Goal: Transaction & Acquisition: Purchase product/service

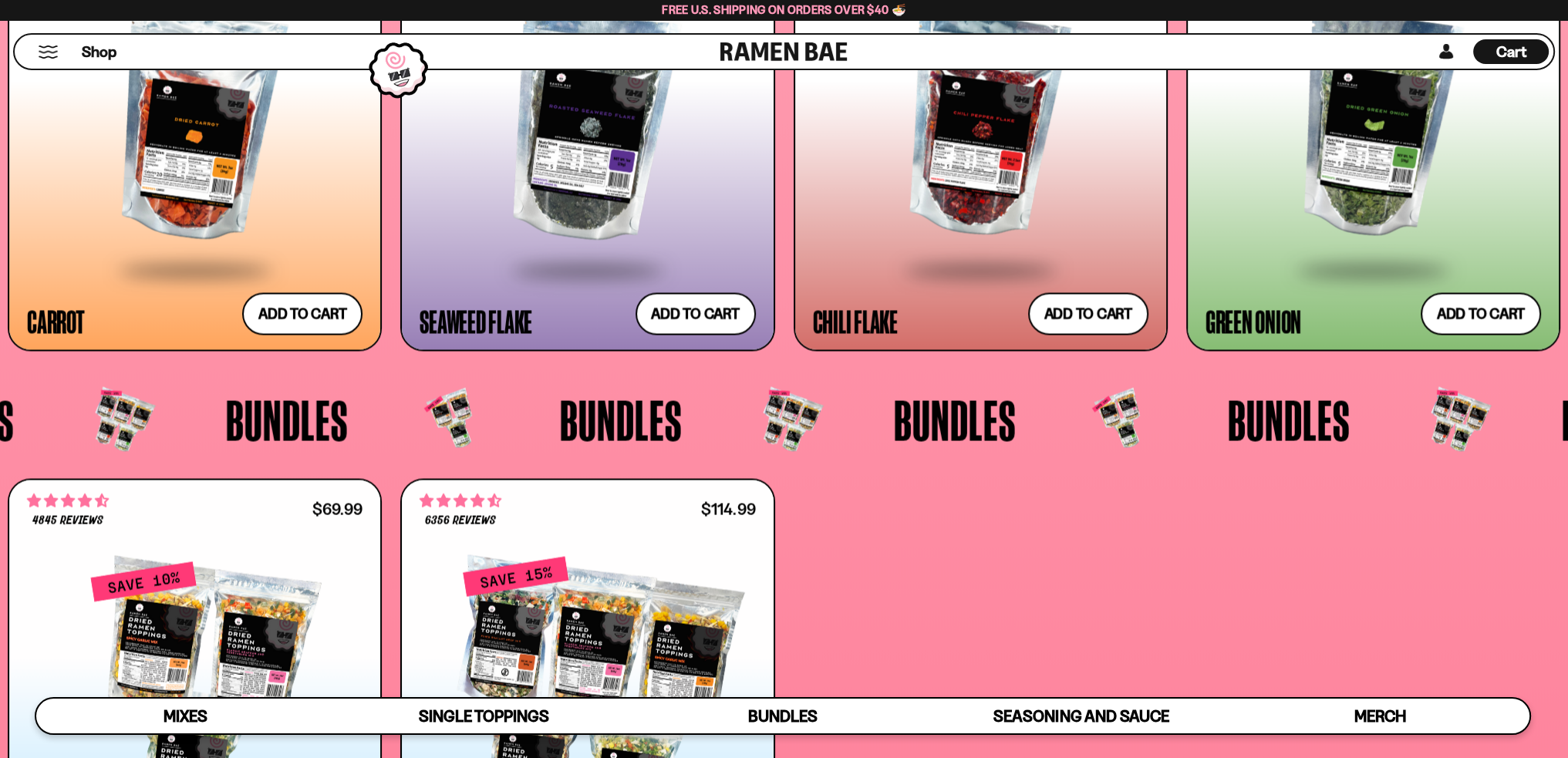
scroll to position [3624, 0]
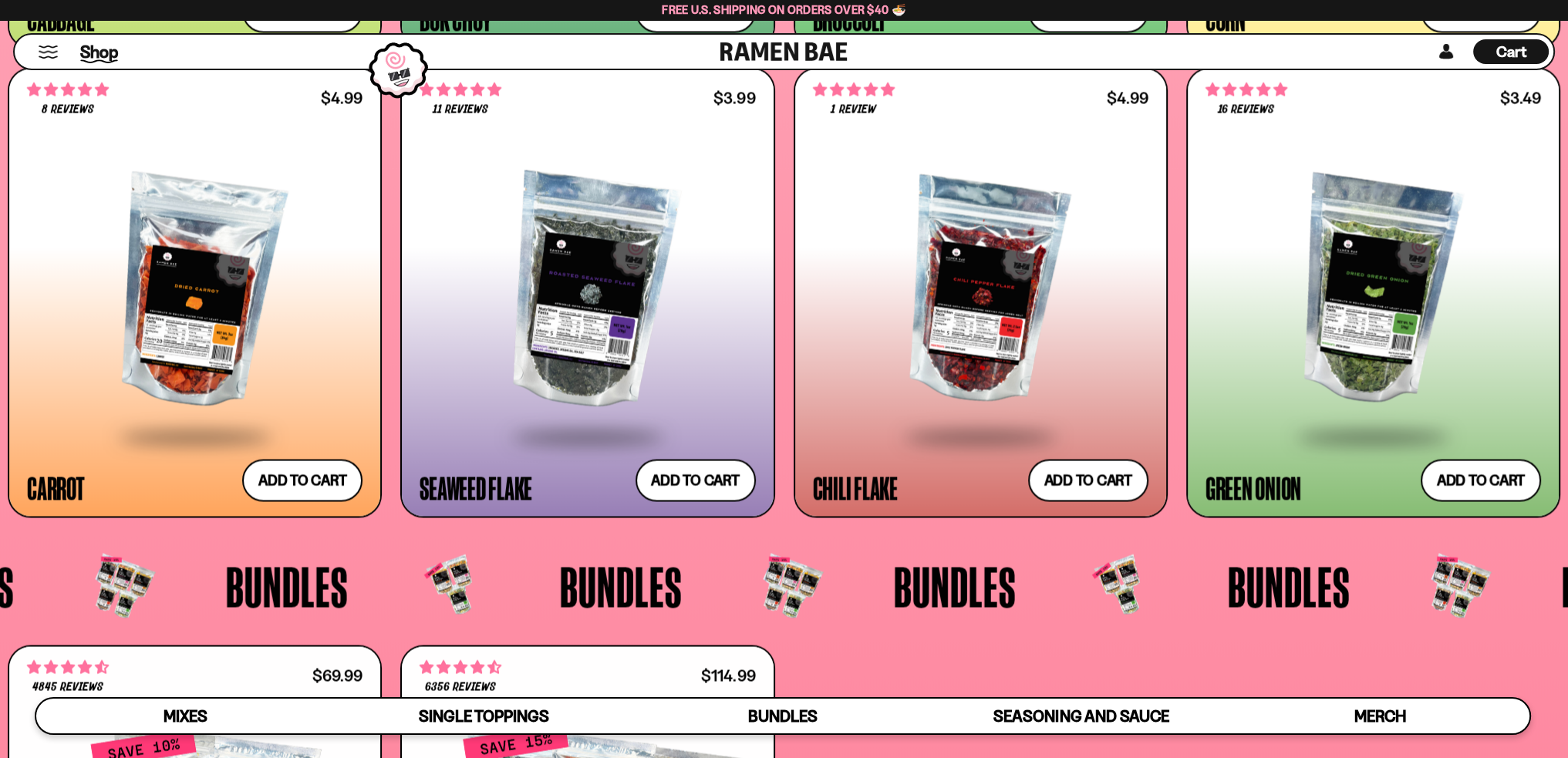
click at [108, 46] on span "Shop" at bounding box center [99, 51] width 38 height 23
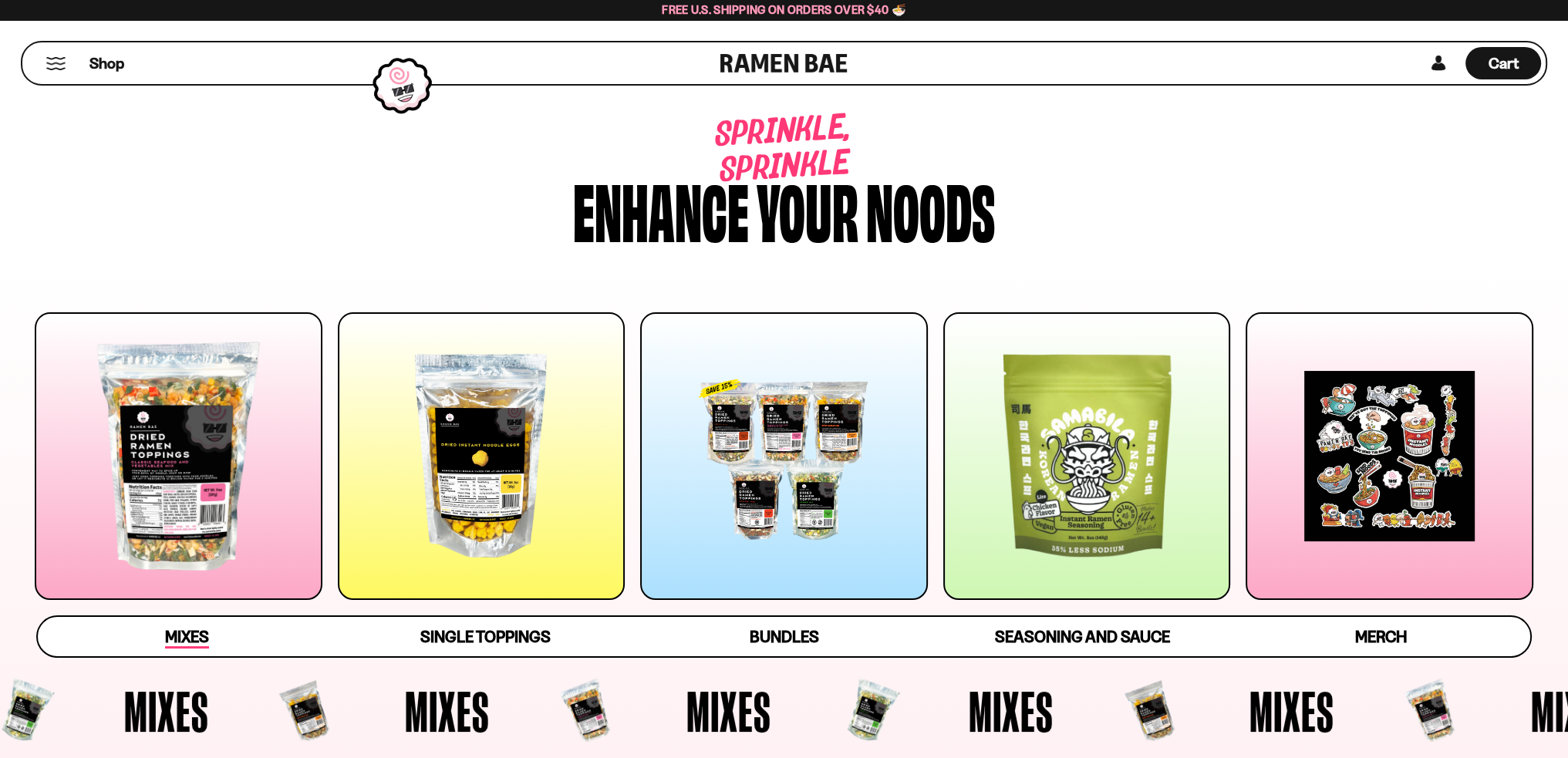
click at [180, 631] on span "Mixes" at bounding box center [186, 638] width 44 height 21
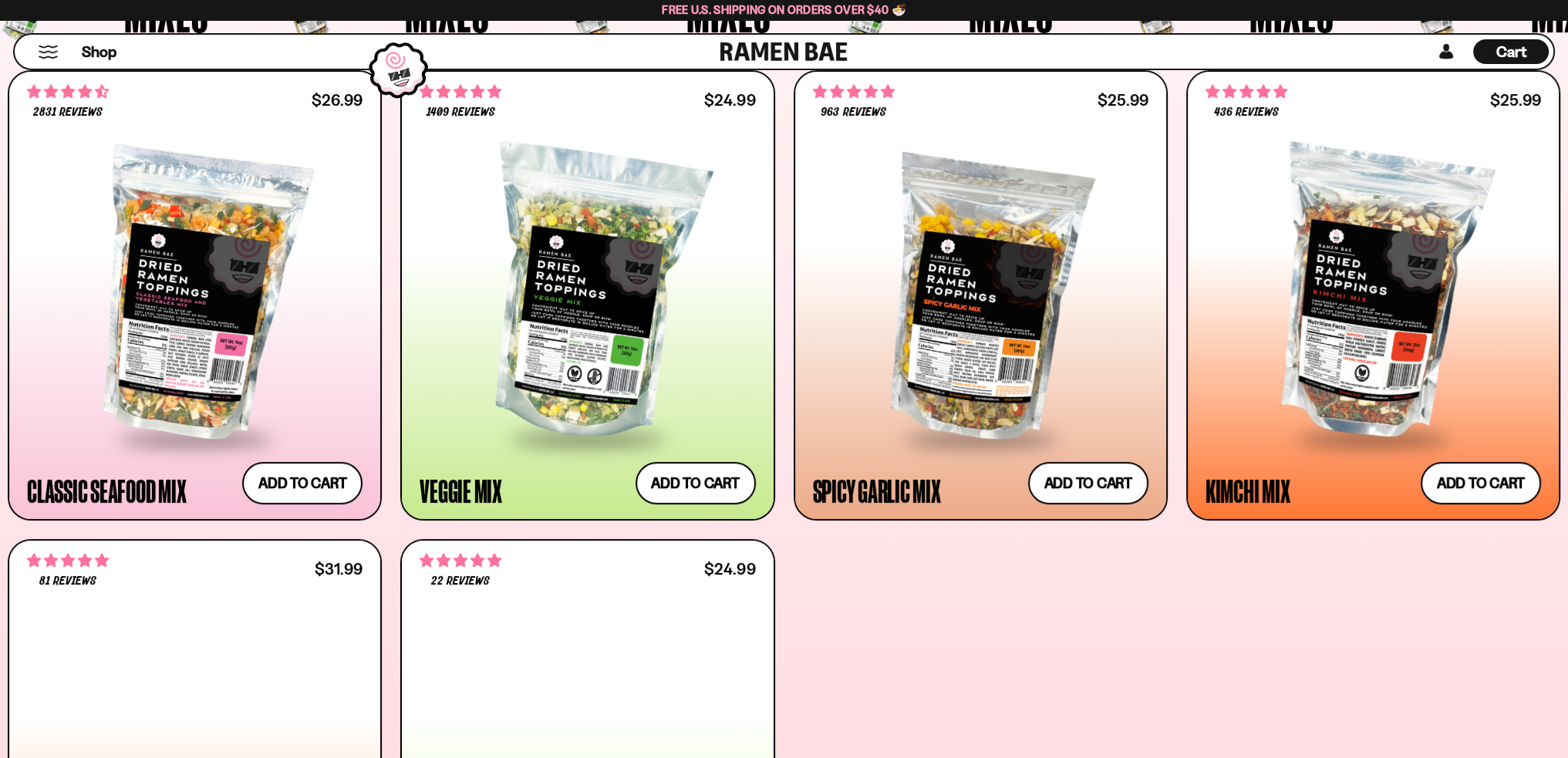
scroll to position [753, 0]
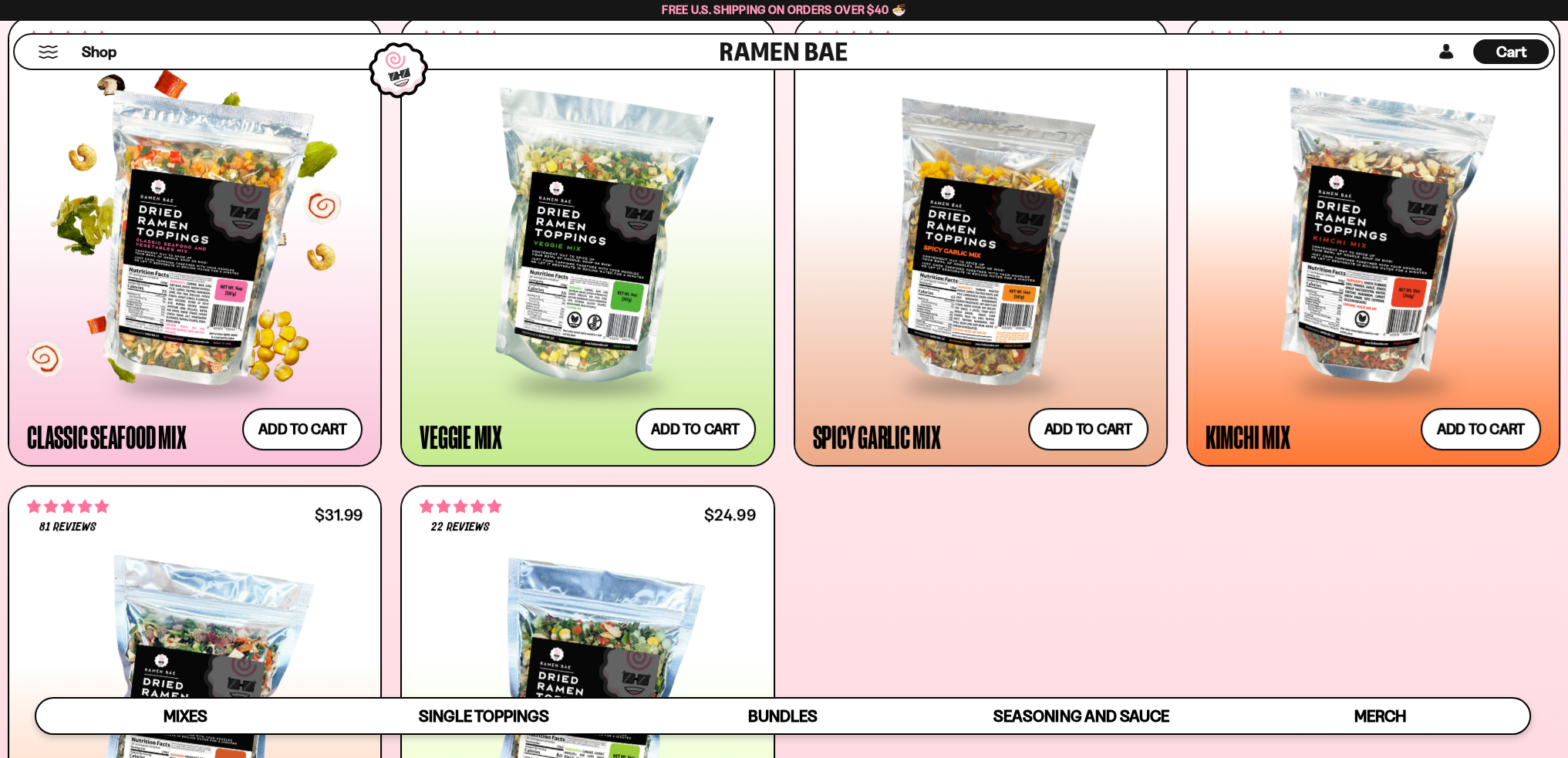
click at [192, 305] on div at bounding box center [195, 240] width 336 height 285
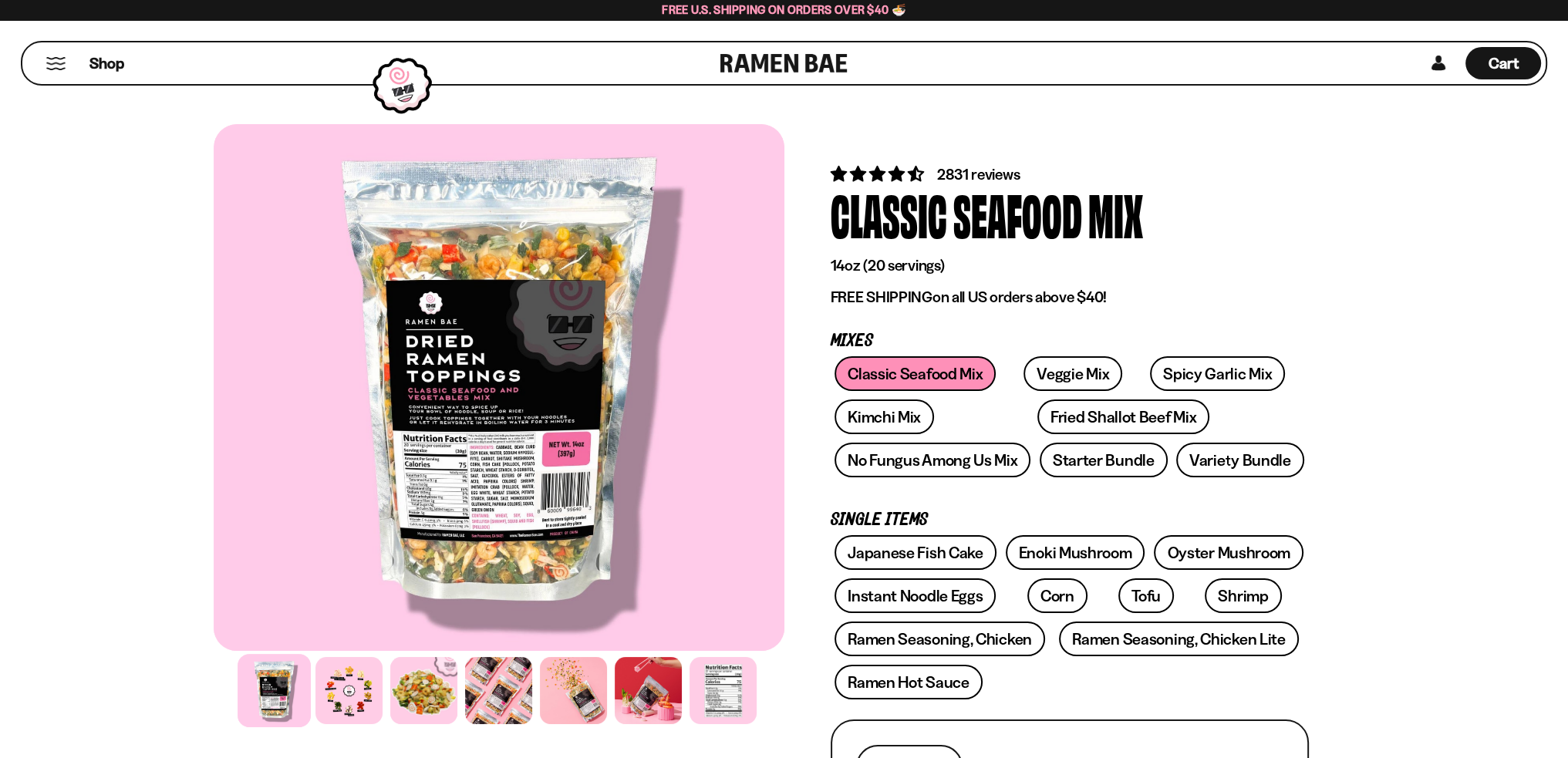
click at [976, 175] on span "2831 reviews" at bounding box center [979, 173] width 83 height 18
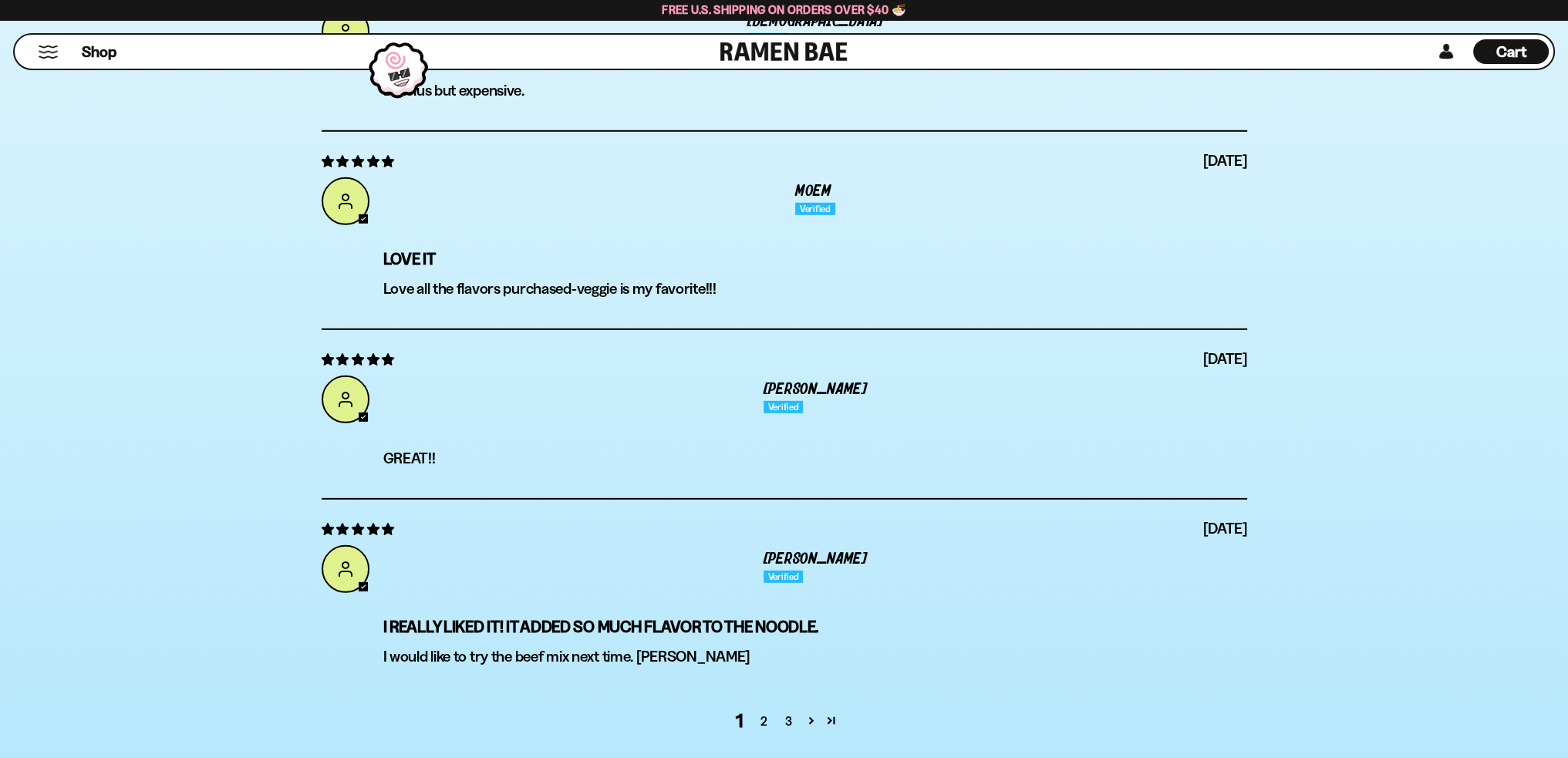
scroll to position [6153, 0]
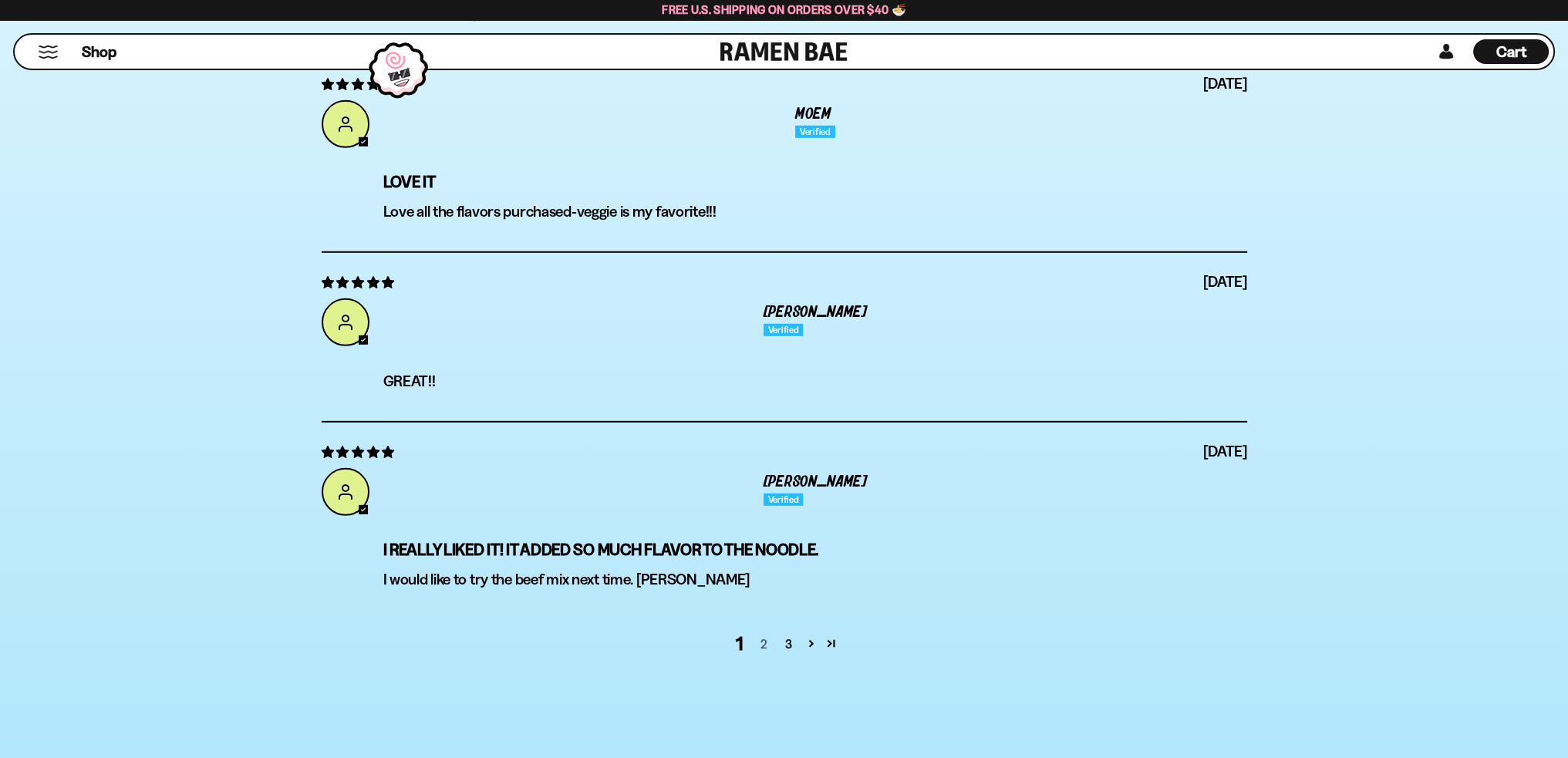
click at [766, 635] on link "2" at bounding box center [763, 644] width 24 height 18
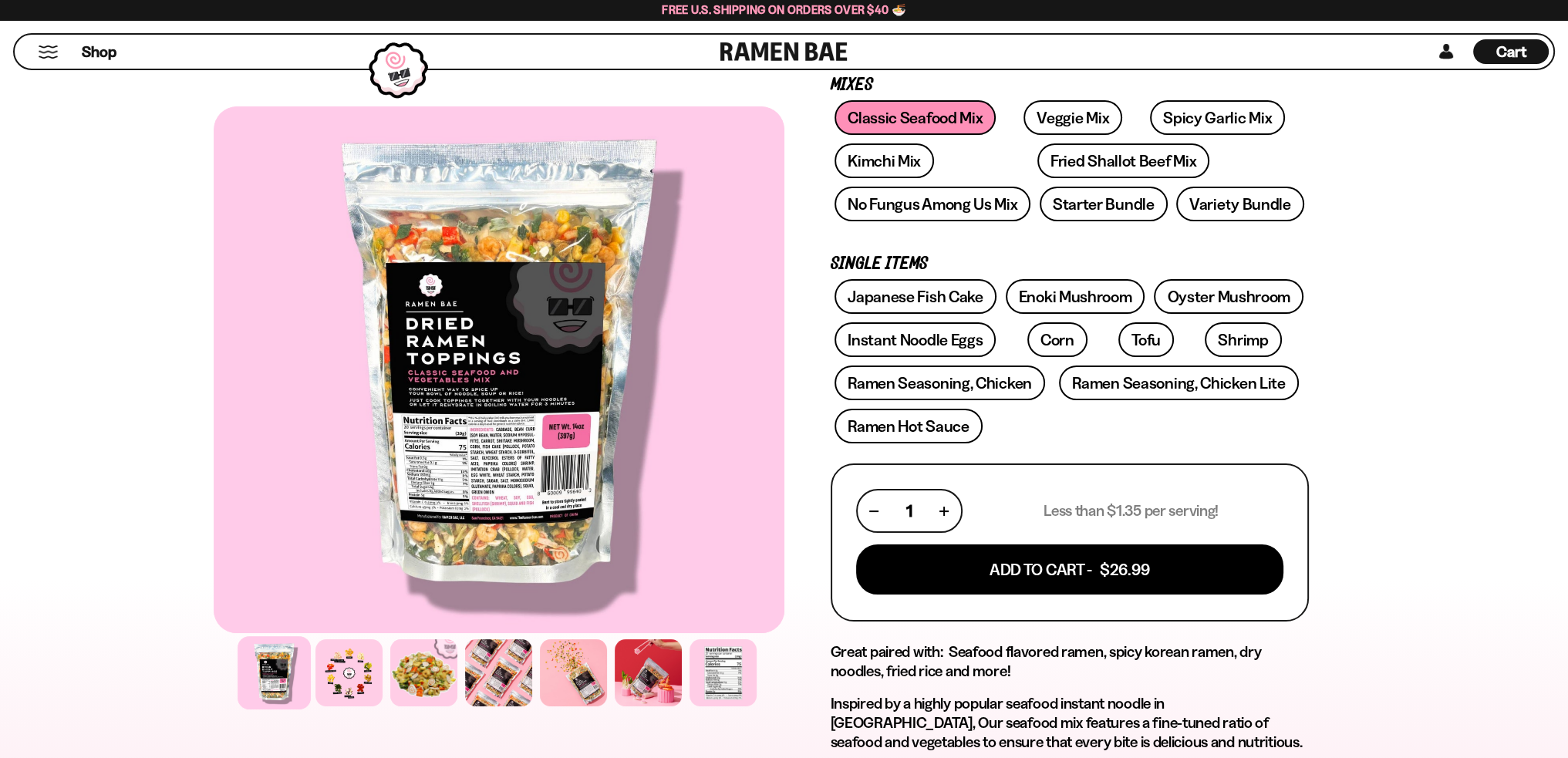
scroll to position [128, 0]
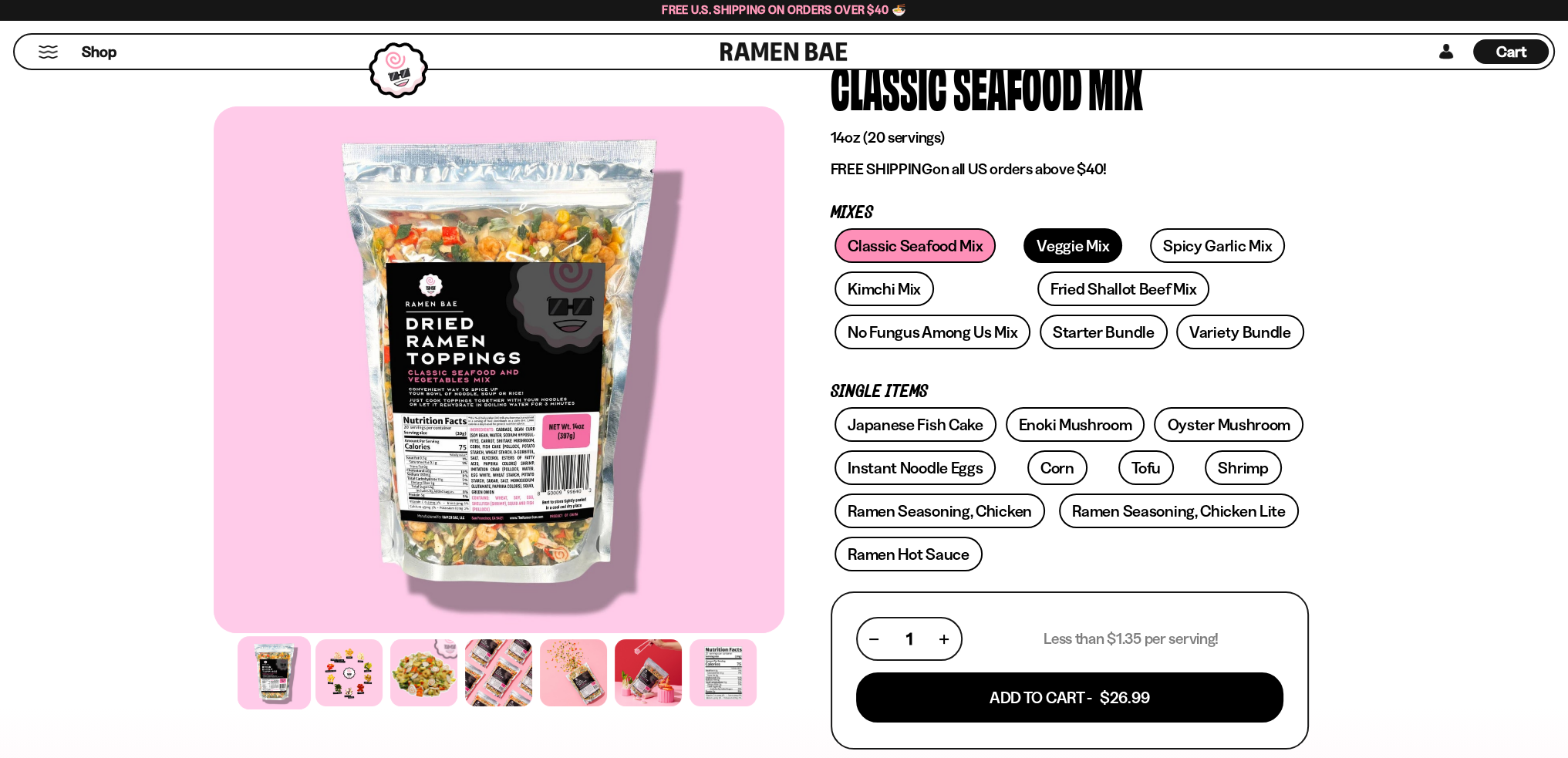
click at [1050, 237] on link "Veggie Mix" at bounding box center [1072, 246] width 99 height 35
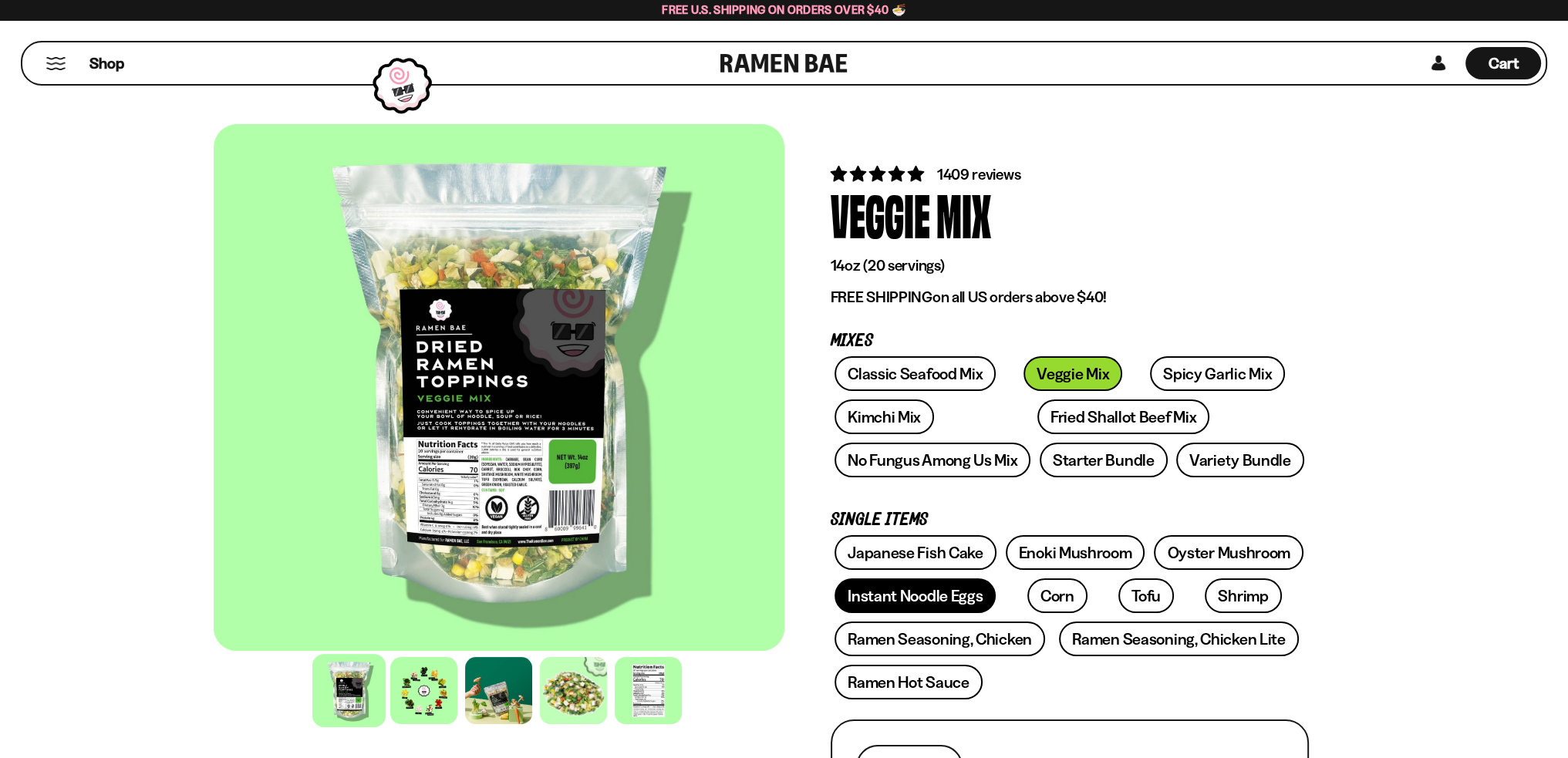
click at [881, 587] on link "Instant Noodle Eggs" at bounding box center [915, 595] width 161 height 35
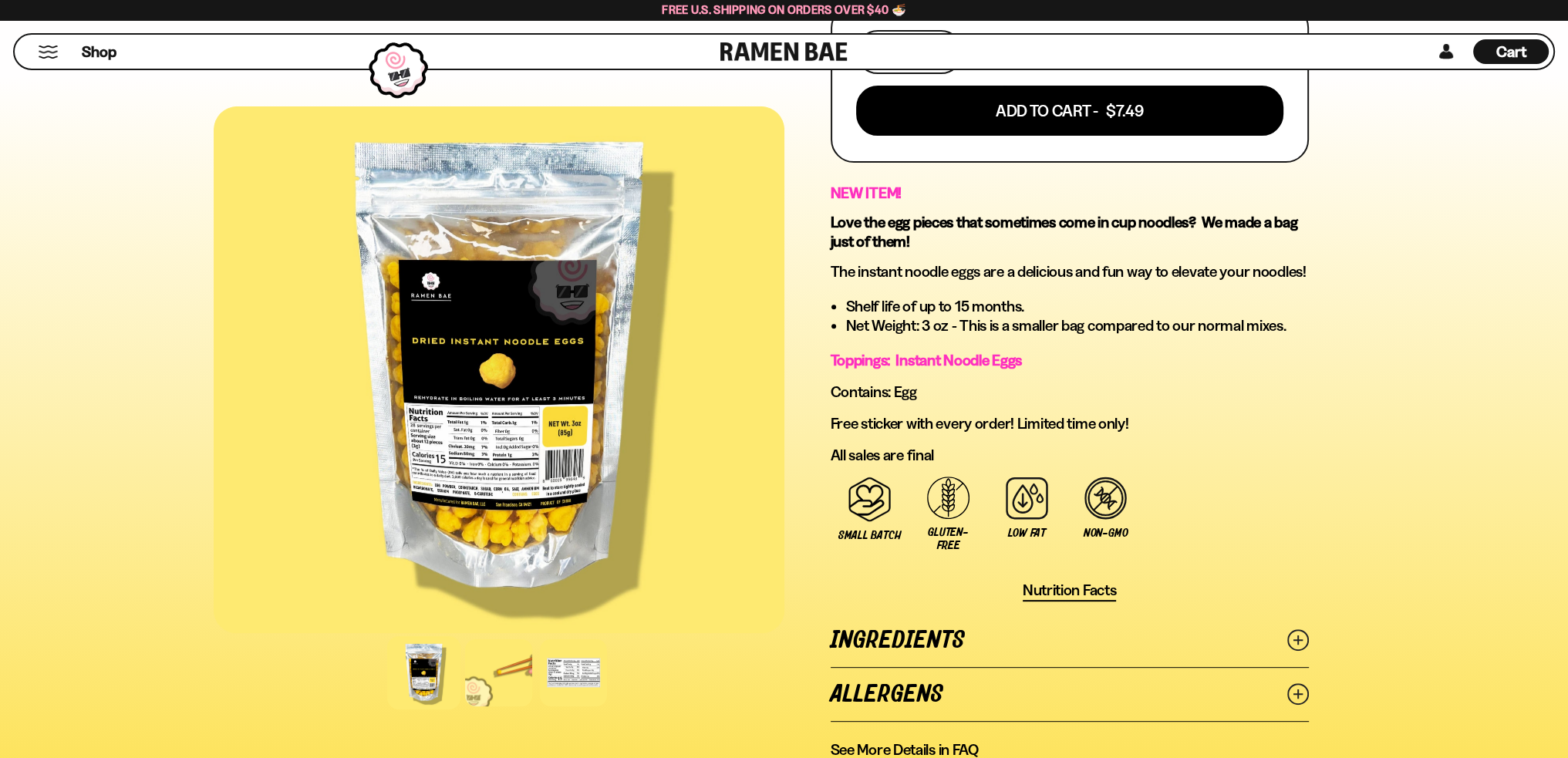
scroll to position [694, 0]
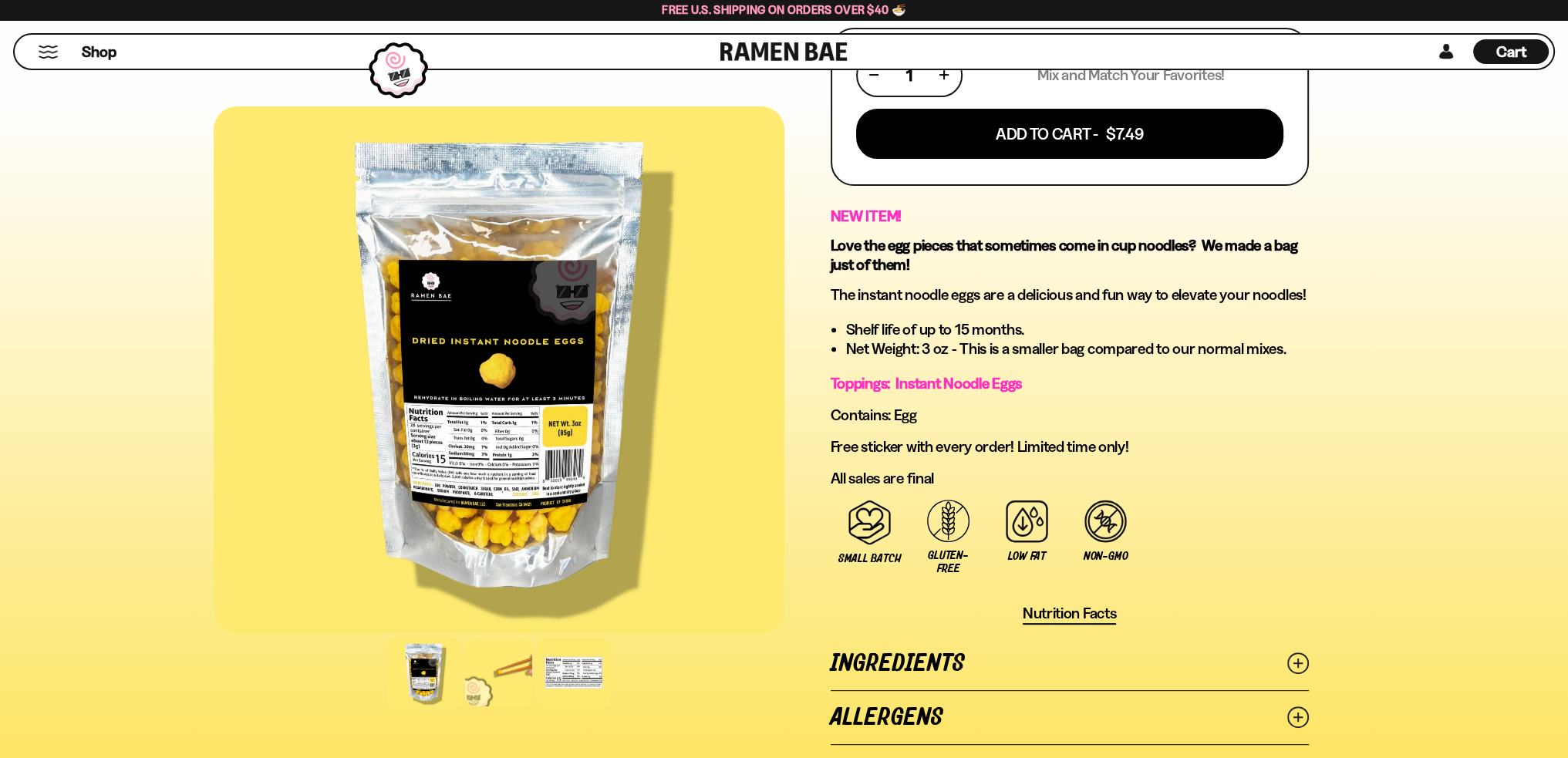
click at [564, 673] on div at bounding box center [573, 673] width 74 height 74
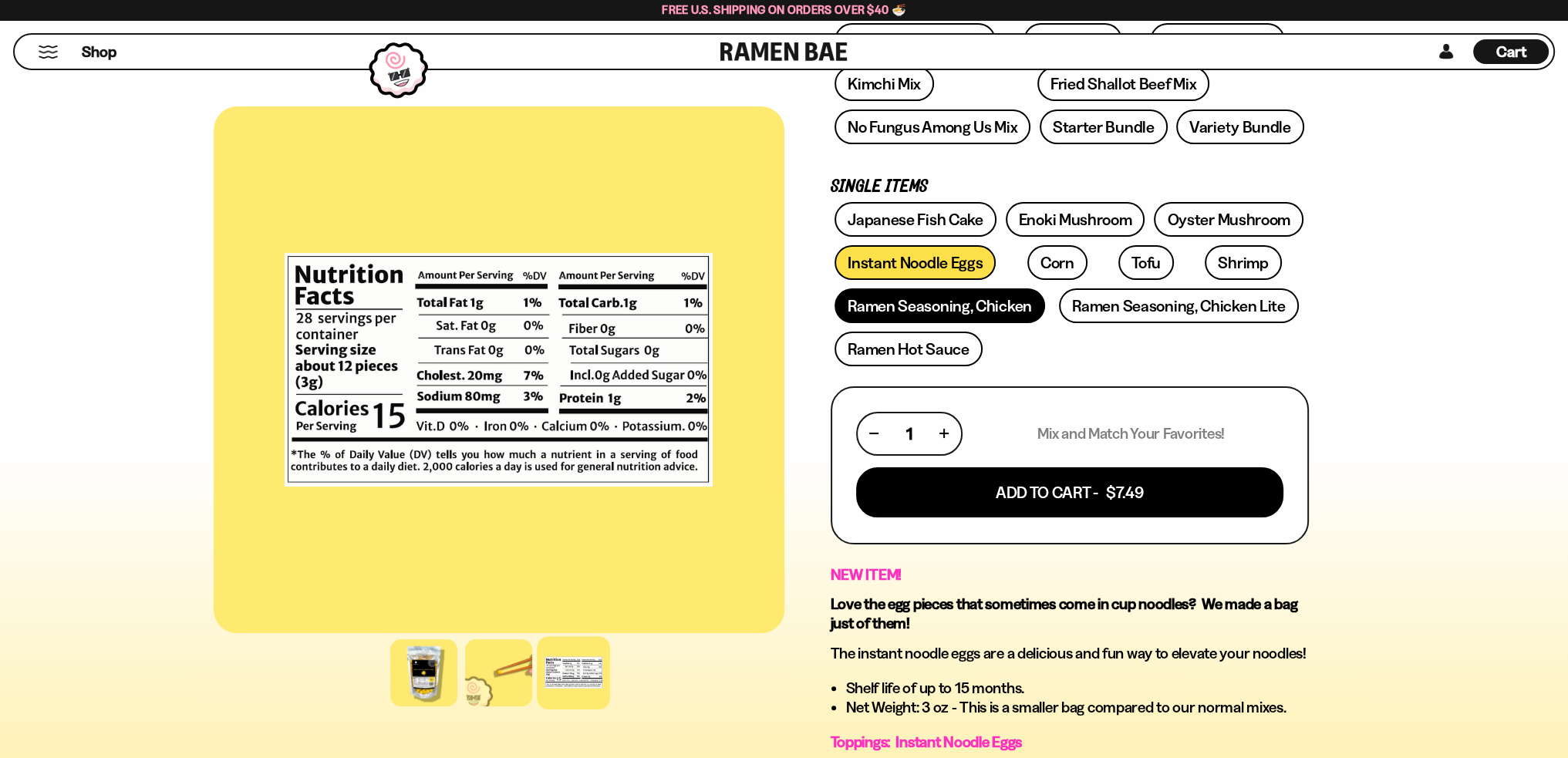
scroll to position [309, 0]
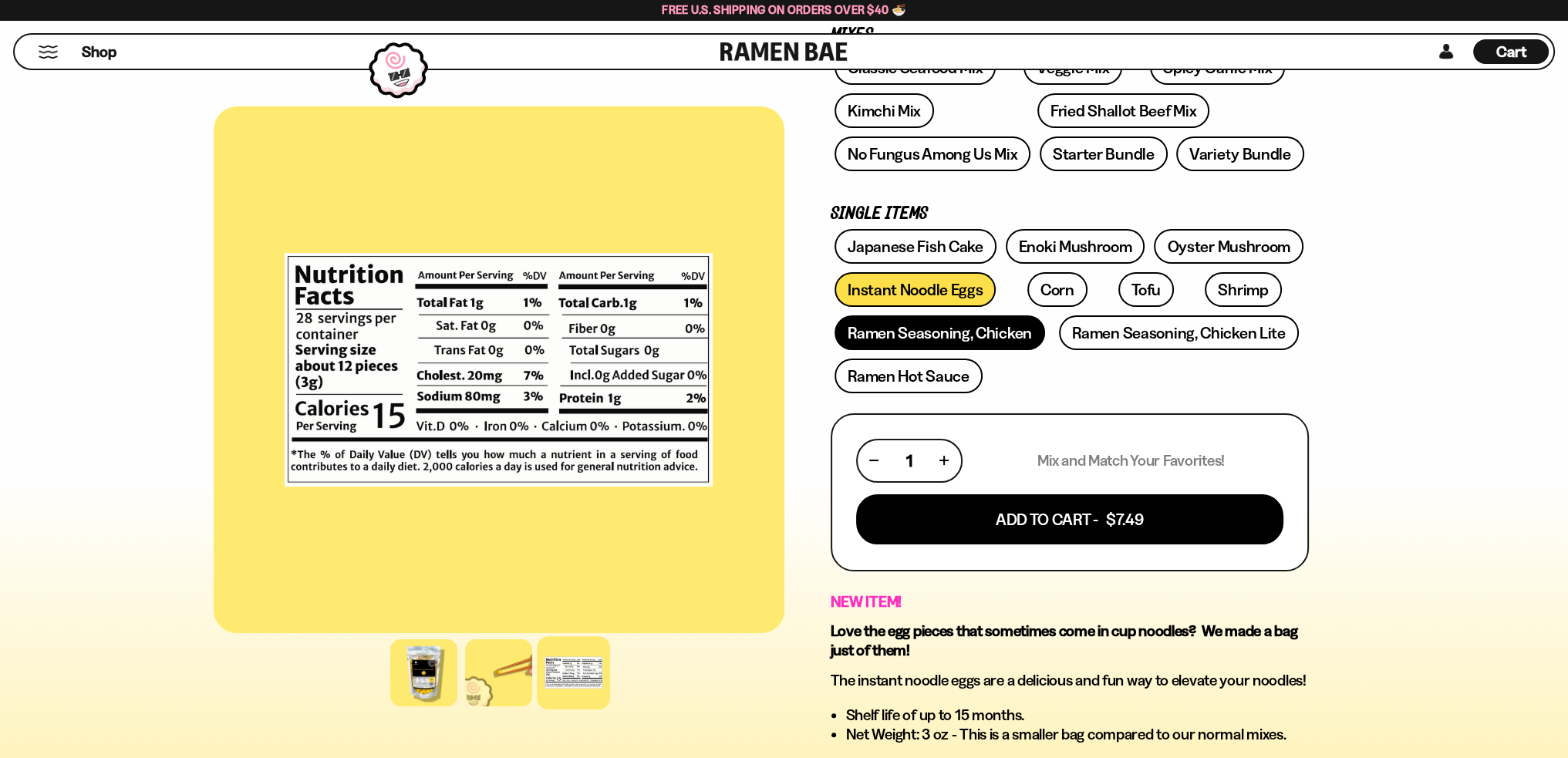
click at [956, 331] on link "Ramen Seasoning, Chicken" at bounding box center [939, 333] width 210 height 35
